Goal: Use online tool/utility: Utilize a website feature to perform a specific function

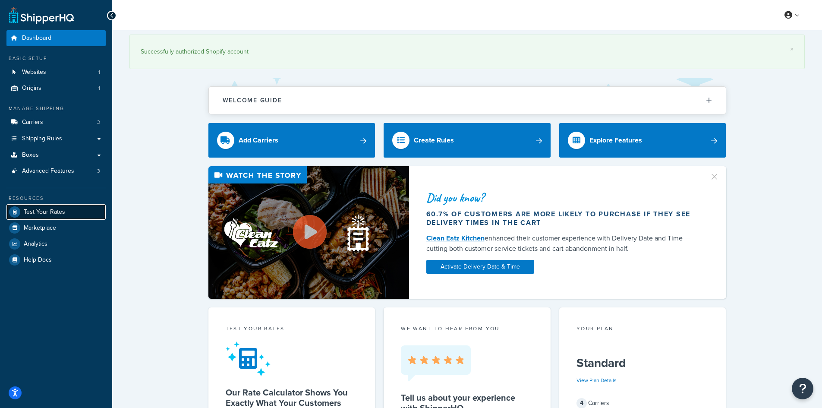
click at [67, 215] on link "Test Your Rates" at bounding box center [55, 212] width 99 height 16
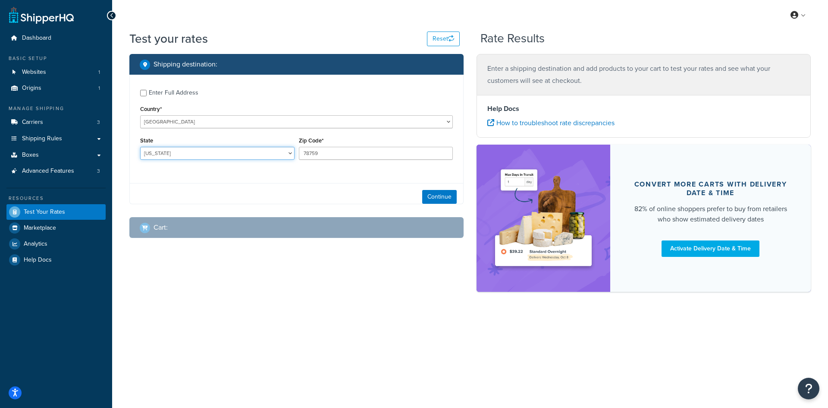
click at [222, 150] on select "[US_STATE] [US_STATE] [US_STATE] [US_STATE] [US_STATE] Armed Forces Americas Ar…" at bounding box center [217, 153] width 154 height 13
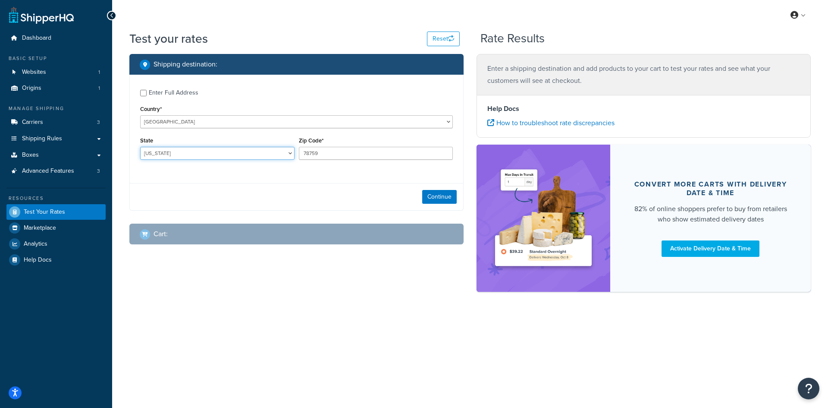
select select "NY"
click at [140, 147] on select "[US_STATE] [US_STATE] [US_STATE] [US_STATE] [US_STATE] Armed Forces Americas Ar…" at bounding box center [217, 153] width 154 height 13
click at [336, 156] on input "78759" at bounding box center [376, 153] width 154 height 13
click at [321, 154] on input "78759" at bounding box center [376, 153] width 154 height 13
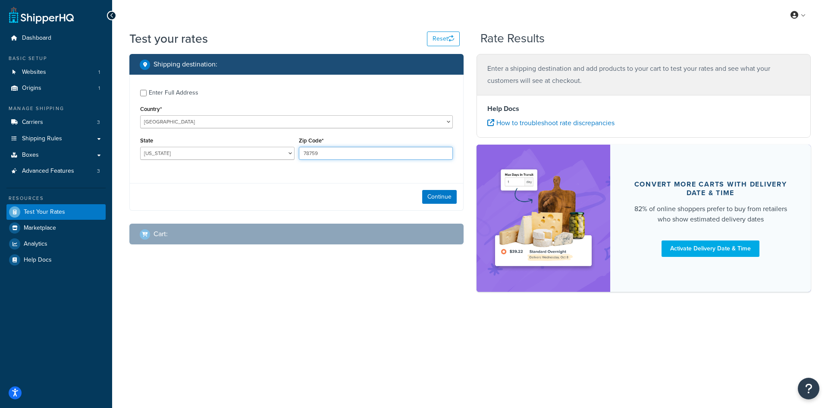
paste input "1194"
type input "11949"
click at [422, 195] on button "Continue" at bounding box center [439, 197] width 35 height 14
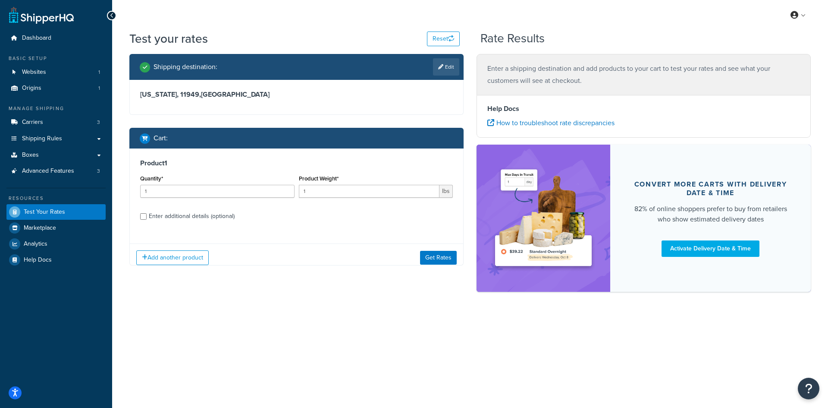
click at [231, 201] on div "Quantity* 1" at bounding box center [217, 188] width 159 height 31
click at [226, 198] on input "1" at bounding box center [217, 191] width 154 height 13
type input "100"
type input "0.24"
drag, startPoint x: 441, startPoint y: 262, endPoint x: 23, endPoint y: 228, distance: 418.9
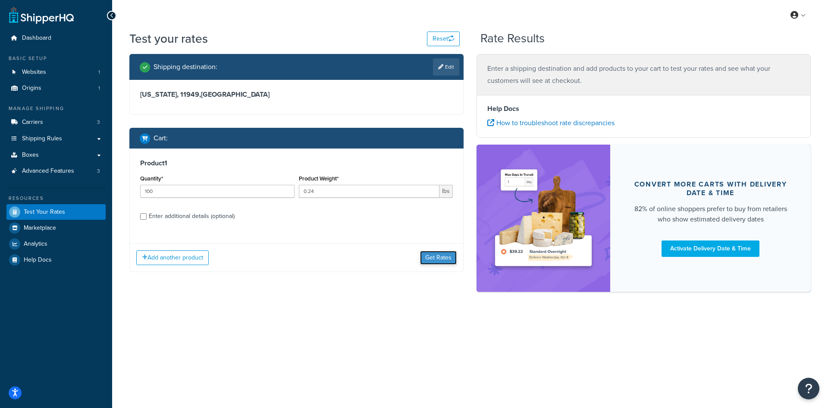
click at [440, 261] on button "Get Rates" at bounding box center [438, 258] width 37 height 14
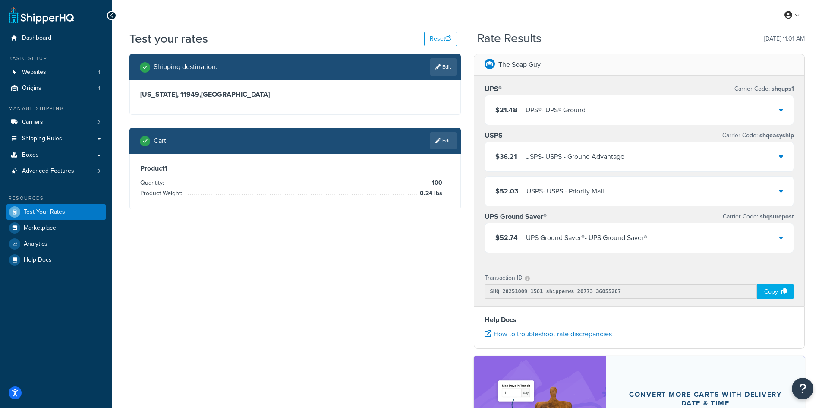
click at [560, 100] on div "$21.48 UPS® - UPS® Ground" at bounding box center [639, 109] width 309 height 29
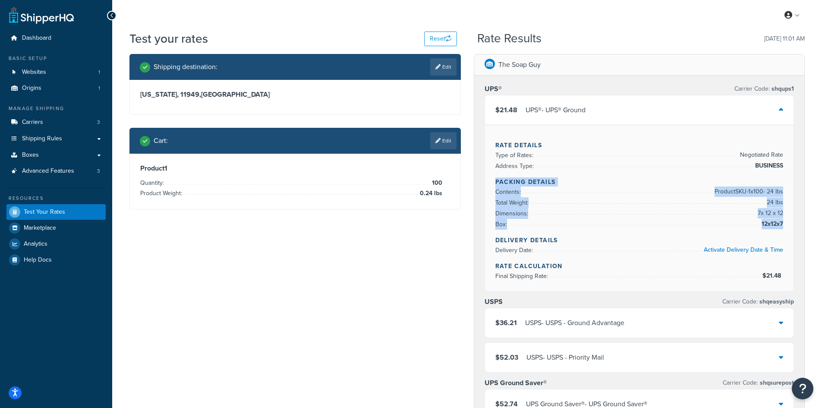
copy div "Packing Details Contents: Product SKU-1 x 100 - 24 lbs Total Weight: 24 lbs Dim…"
drag, startPoint x: 782, startPoint y: 225, endPoint x: 490, endPoint y: 179, distance: 296.4
click at [490, 179] on div "Rate Details Type of Rates: Negotiated Rate Address Type: BUSINESS Packing Deta…" at bounding box center [639, 208] width 309 height 166
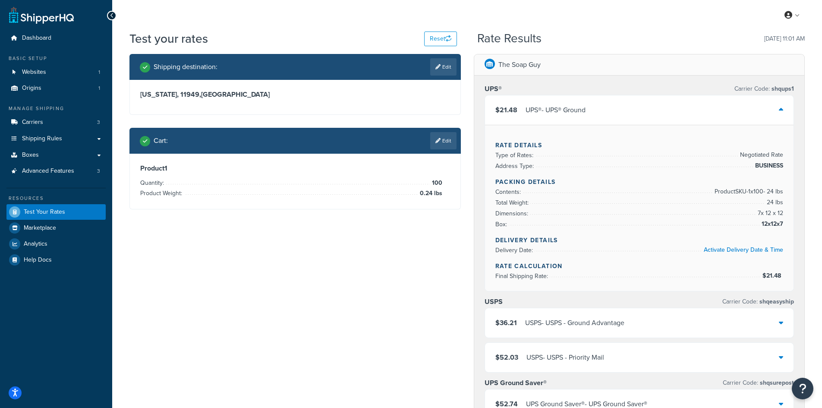
click at [257, 248] on div "Shipping destination : Edit New York, 11949 , United States Cart : Edit Product…" at bounding box center [467, 365] width 688 height 622
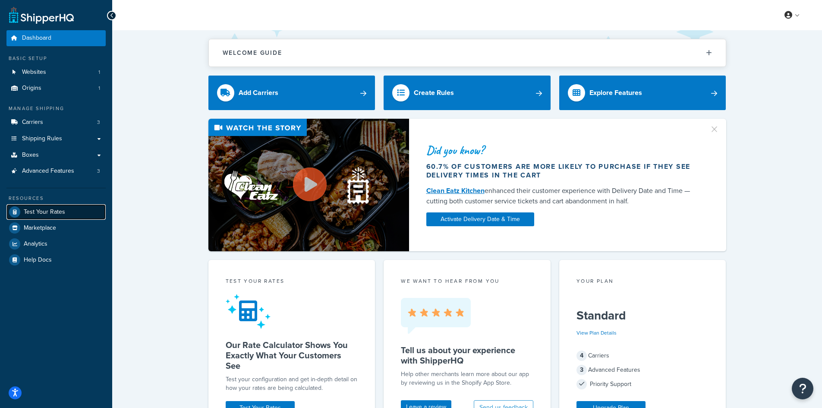
click at [41, 209] on span "Test Your Rates" at bounding box center [44, 211] width 41 height 7
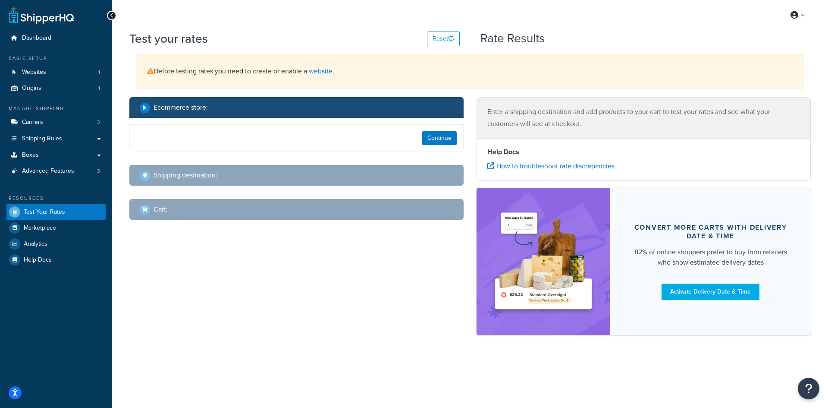
select select "[GEOGRAPHIC_DATA]"
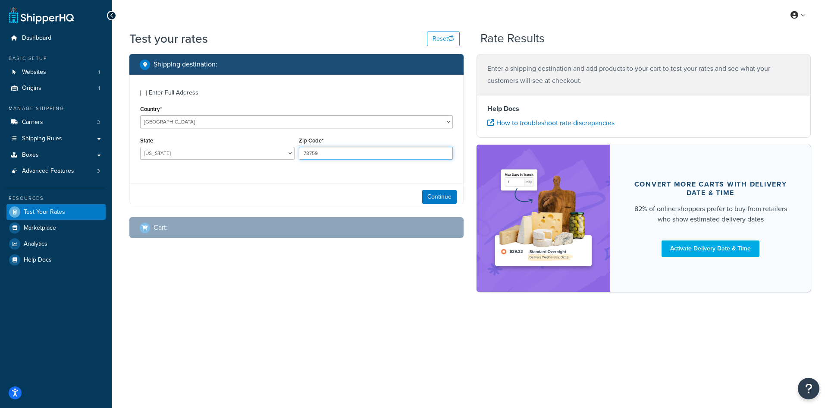
click at [306, 151] on input "78759" at bounding box center [376, 153] width 154 height 13
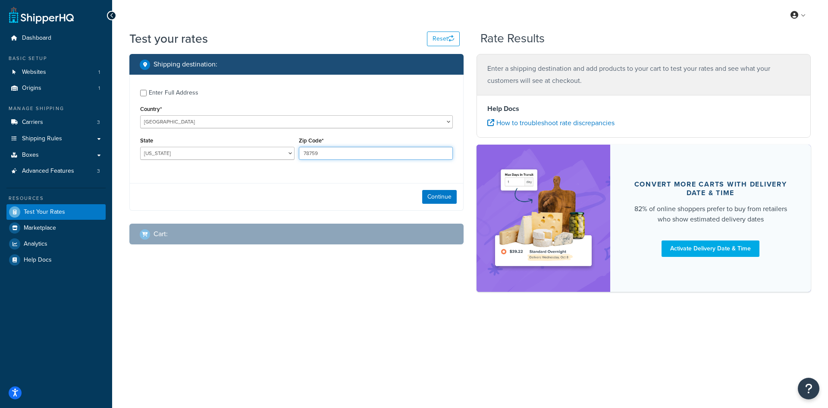
click at [306, 151] on input "78759" at bounding box center [376, 153] width 154 height 13
paste input "6148"
type input "76148"
click at [440, 195] on button "Continue" at bounding box center [439, 197] width 35 height 14
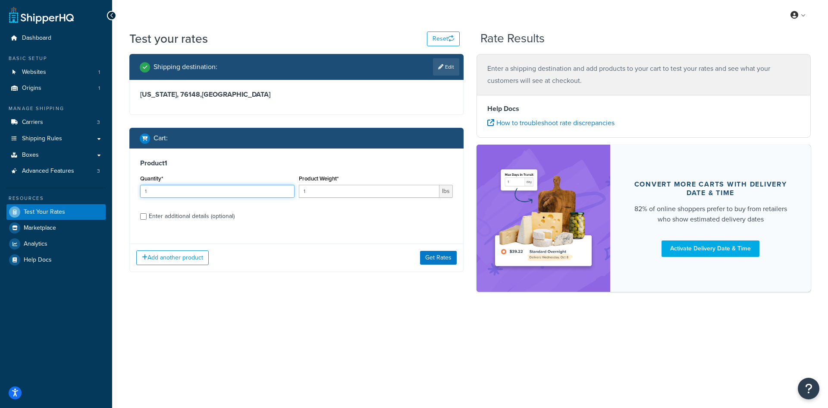
click at [204, 196] on input "1" at bounding box center [217, 191] width 154 height 13
type input "100"
paste input "0.08"
type input "0.08"
click at [429, 257] on button "Get Rates" at bounding box center [438, 258] width 37 height 14
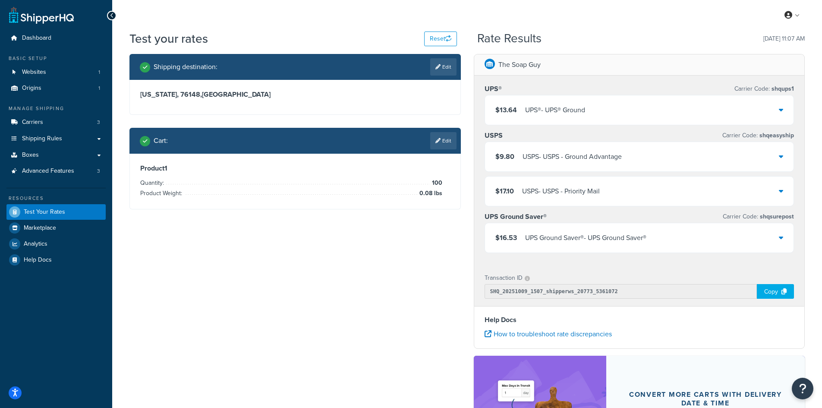
click at [562, 155] on div "USPS - USPS - Ground Advantage" at bounding box center [571, 157] width 99 height 12
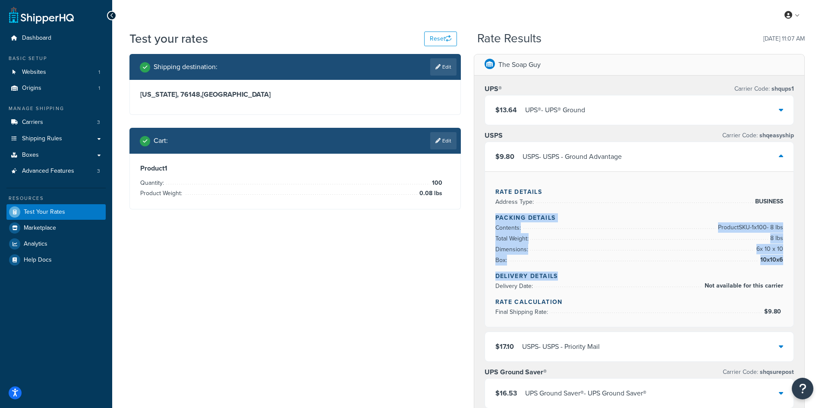
copy div "Packing Details Contents: Product SKU-1 x 100 - 8 lbs Total Weight: 8 lbs Dimen…"
drag, startPoint x: 493, startPoint y: 218, endPoint x: 642, endPoint y: 235, distance: 149.4
click at [802, 266] on div "UPS® Carrier Code: shqups1 $13.64 UPS® - UPS® Ground USPS Carrier Code: shqeasy…" at bounding box center [639, 247] width 330 height 344
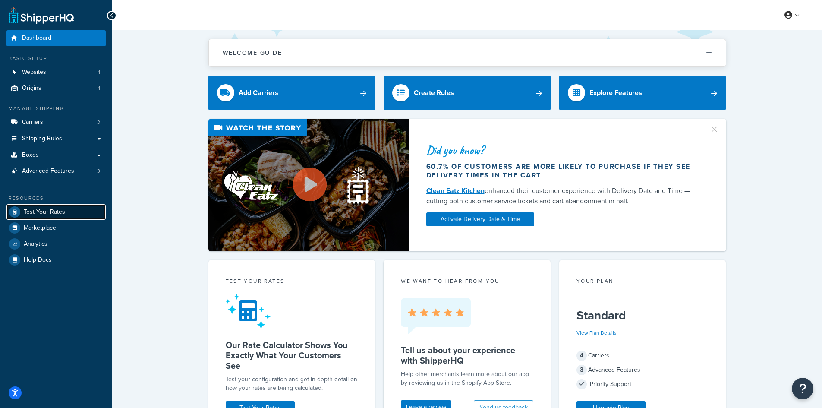
click at [56, 216] on link "Test Your Rates" at bounding box center [55, 212] width 99 height 16
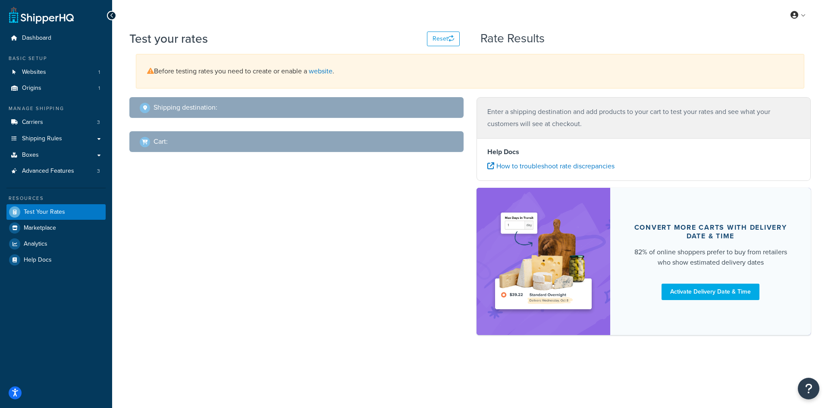
select select "[GEOGRAPHIC_DATA]"
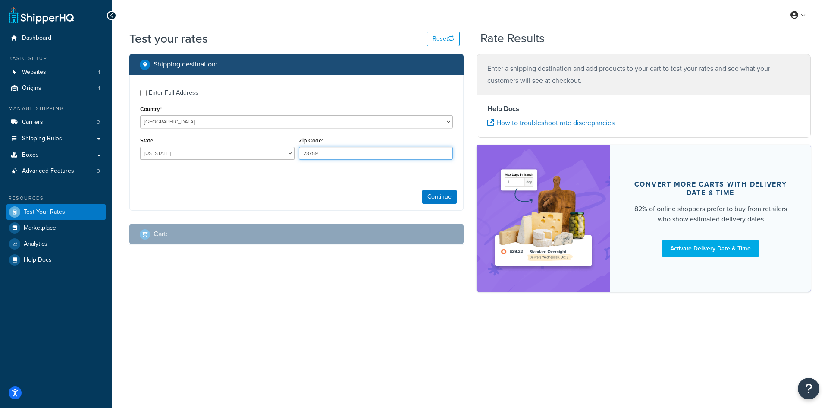
click at [316, 155] on input "78759" at bounding box center [376, 153] width 154 height 13
type input "72444"
click at [249, 159] on select "Alabama Alaska American Samoa Arizona Arkansas Armed Forces Americas Armed Forc…" at bounding box center [217, 153] width 154 height 13
select select "AR"
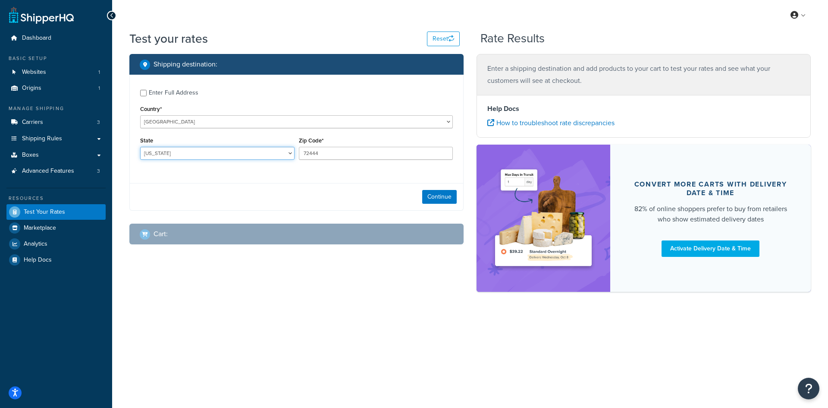
click at [140, 147] on select "Alabama Alaska American Samoa Arizona Arkansas Armed Forces Americas Armed Forc…" at bounding box center [217, 153] width 154 height 13
click at [429, 194] on button "Continue" at bounding box center [439, 197] width 35 height 14
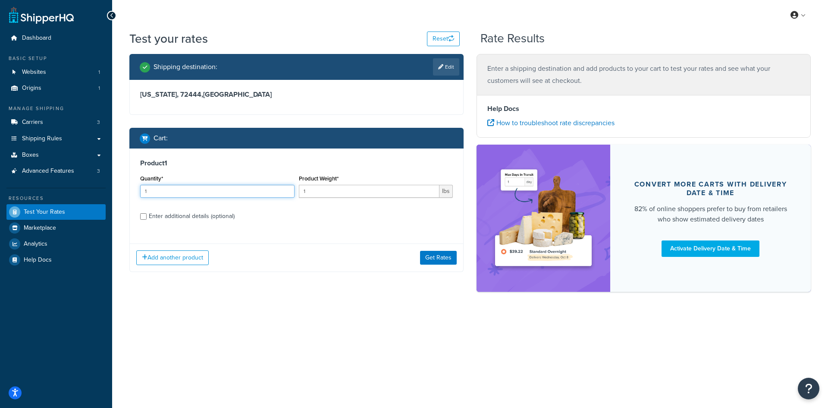
click at [201, 192] on input "1" at bounding box center [217, 191] width 154 height 13
type input "100"
type input "0.16"
click at [434, 257] on button "Get Rates" at bounding box center [438, 258] width 37 height 14
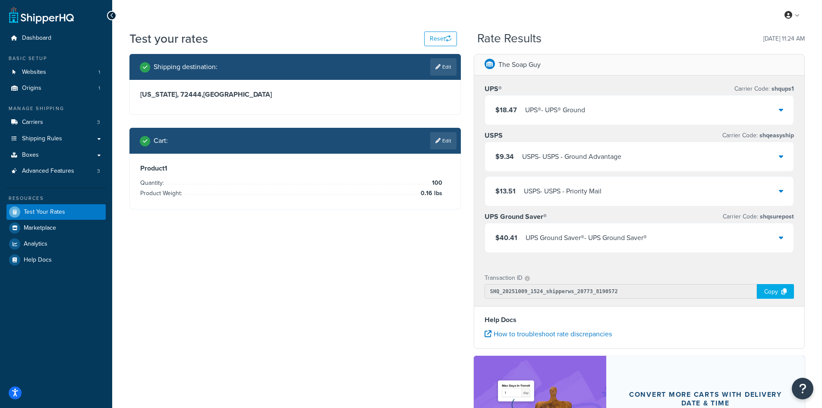
click at [563, 155] on div "USPS - USPS - Ground Advantage" at bounding box center [571, 157] width 99 height 12
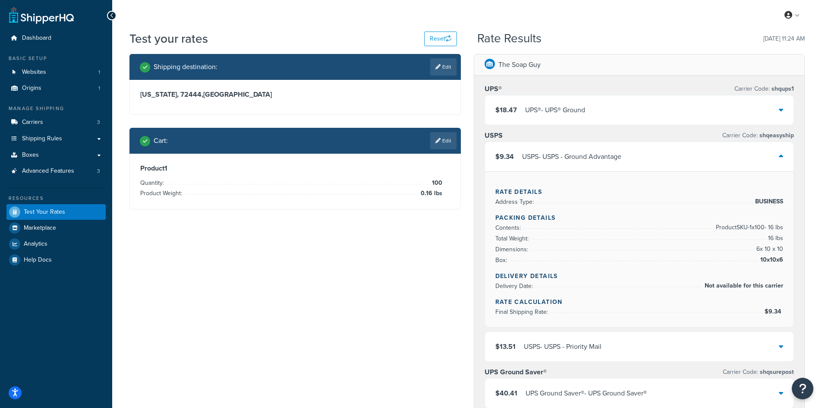
click at [515, 249] on span "Dimensions:" at bounding box center [512, 249] width 35 height 9
copy div "Packing Details Contents: Product SKU-1 x 100 - 16 lbs Total Weight: 16 lbs Dim…"
drag, startPoint x: 493, startPoint y: 217, endPoint x: 781, endPoint y: 261, distance: 291.5
click at [781, 261] on div "Rate Details Address Type: BUSINESS Packing Details Contents: Product SKU-1 x 1…" at bounding box center [639, 248] width 309 height 155
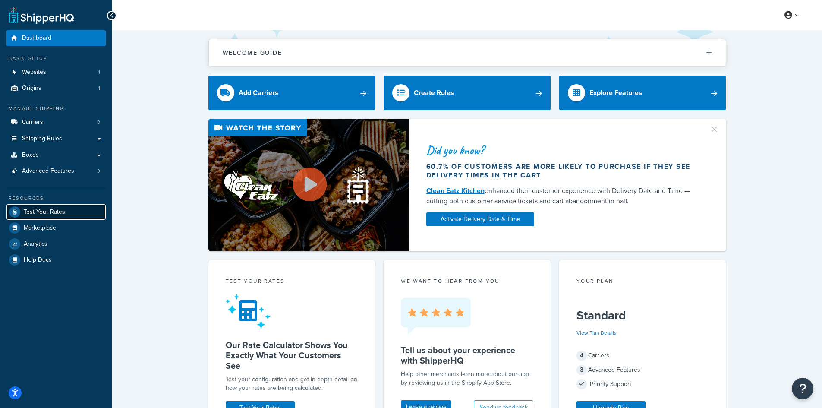
click at [55, 207] on link "Test Your Rates" at bounding box center [55, 212] width 99 height 16
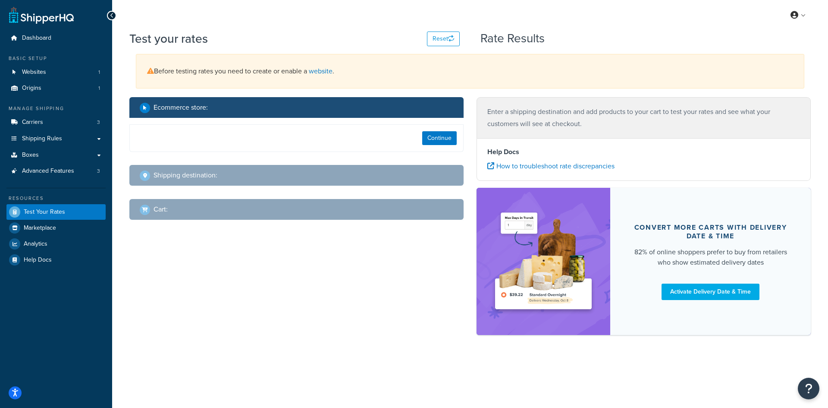
select select "[GEOGRAPHIC_DATA]"
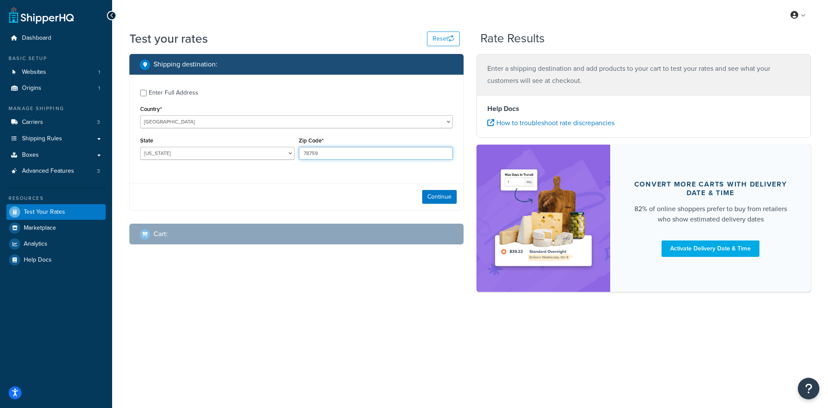
click at [345, 151] on input "78759" at bounding box center [376, 153] width 154 height 13
paste input "S22298"
click at [322, 149] on input "S22298" at bounding box center [376, 153] width 154 height 13
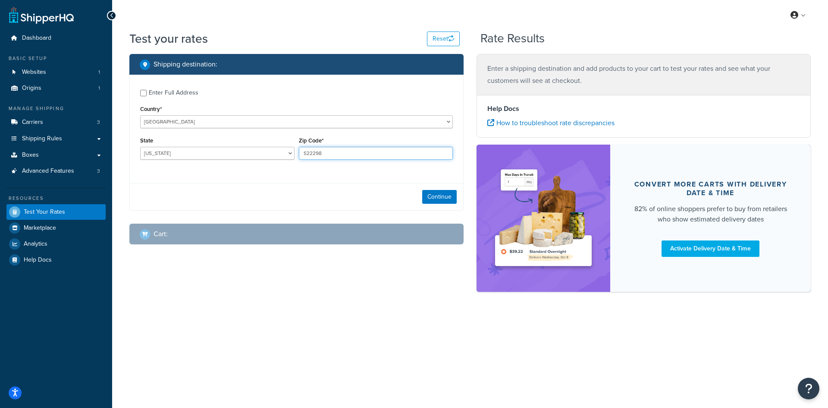
paste input "46064"
type input "46064"
click at [186, 152] on select "Alabama Alaska American Samoa Arizona Arkansas Armed Forces Americas Armed Forc…" at bounding box center [217, 153] width 154 height 13
select select "IN"
click at [140, 147] on select "Alabama Alaska American Samoa Arizona Arkansas Armed Forces Americas Armed Forc…" at bounding box center [217, 153] width 154 height 13
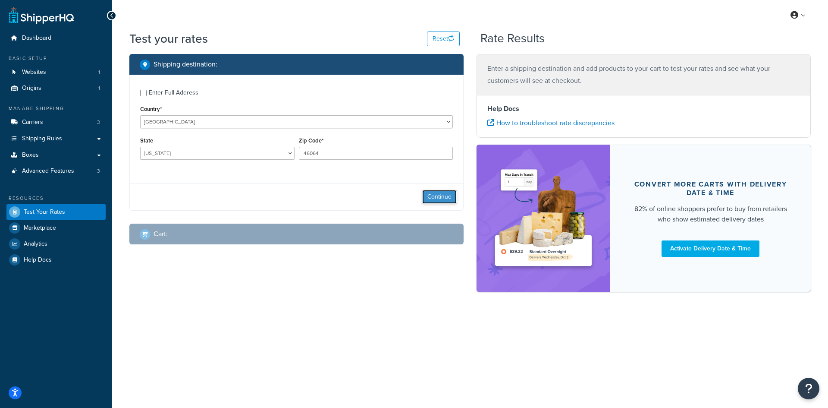
click at [439, 198] on button "Continue" at bounding box center [439, 197] width 35 height 14
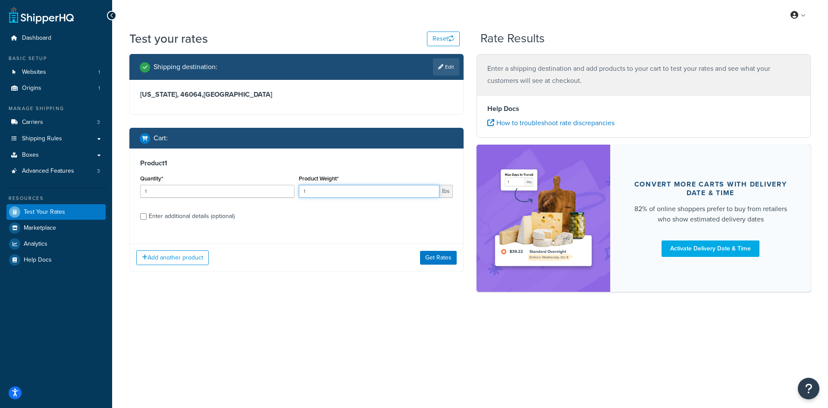
click at [355, 195] on input "1" at bounding box center [369, 191] width 141 height 13
click at [325, 197] on input "1" at bounding box center [369, 191] width 141 height 13
type input "0.96"
click at [173, 186] on input "1" at bounding box center [217, 191] width 154 height 13
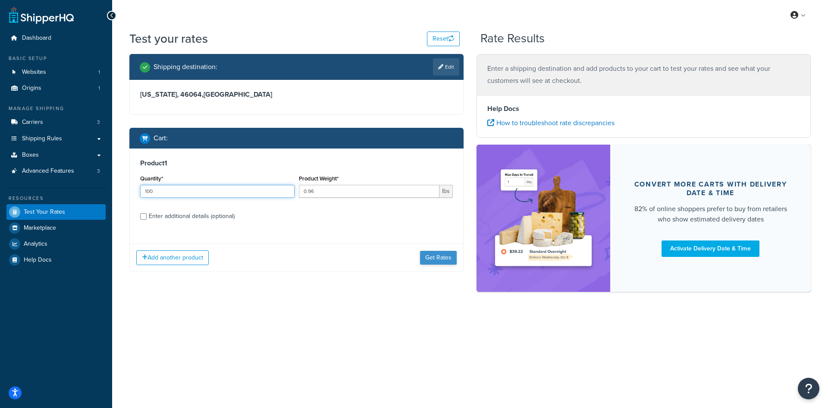
type input "100"
click at [433, 256] on button "Get Rates" at bounding box center [438, 258] width 37 height 14
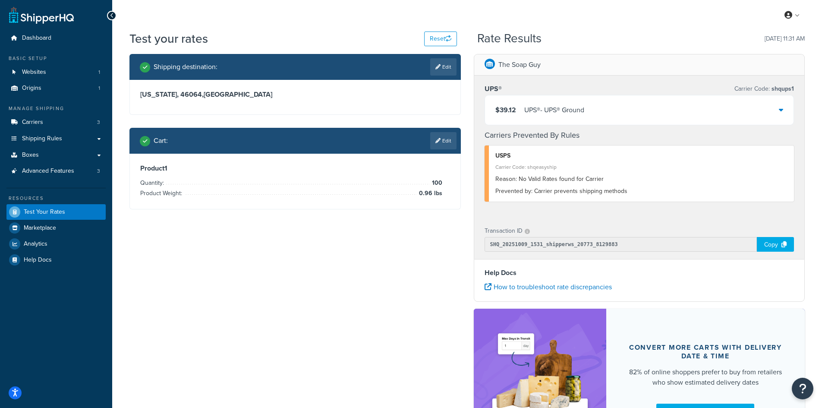
click at [589, 110] on div "$39.12 UPS® - UPS® Ground" at bounding box center [639, 109] width 309 height 29
